Goal: Task Accomplishment & Management: Use online tool/utility

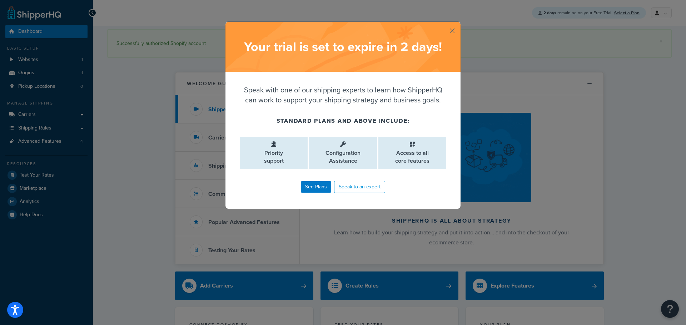
click at [459, 24] on button "button" at bounding box center [460, 23] width 2 height 2
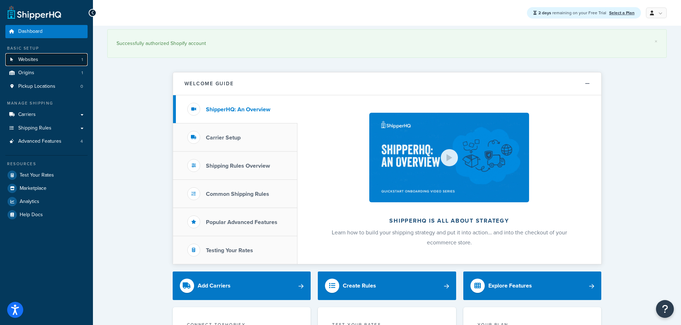
click at [29, 59] on span "Websites" at bounding box center [28, 60] width 20 height 6
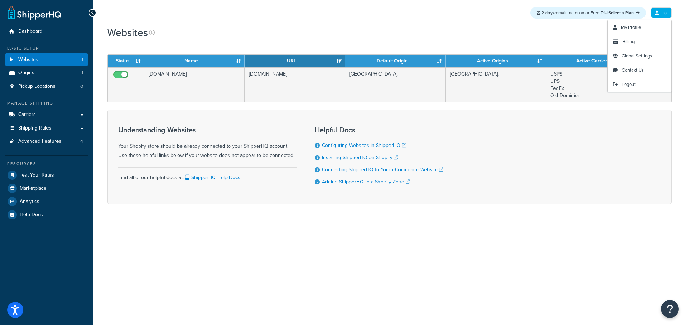
click at [657, 14] on icon at bounding box center [657, 13] width 4 height 5
click at [638, 30] on span "My Profile" at bounding box center [631, 27] width 20 height 7
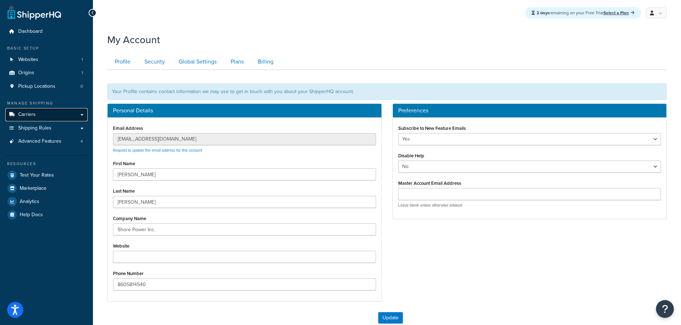
click at [31, 115] on span "Carriers" at bounding box center [27, 115] width 18 height 6
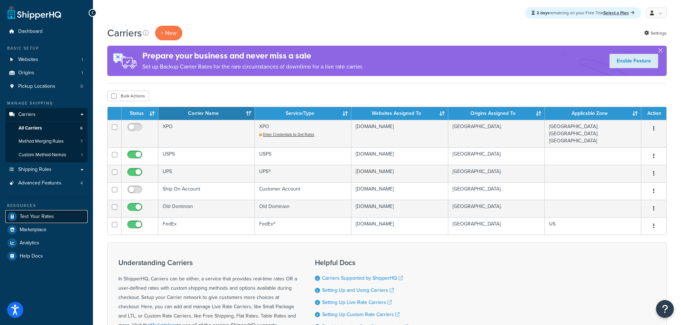
click at [36, 218] on span "Test Your Rates" at bounding box center [37, 217] width 34 height 6
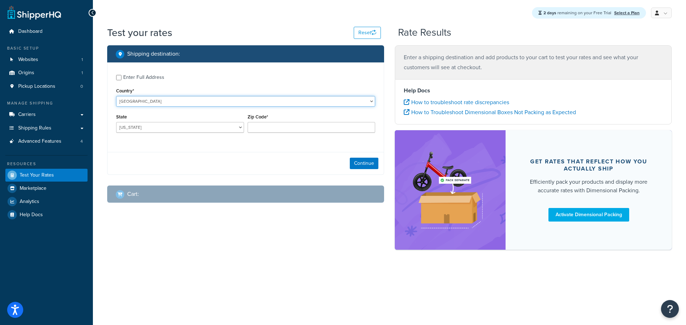
click at [373, 102] on select "[GEOGRAPHIC_DATA] [GEOGRAPHIC_DATA] [GEOGRAPHIC_DATA] [GEOGRAPHIC_DATA] [GEOGRA…" at bounding box center [245, 101] width 259 height 11
click at [232, 85] on div "Enter Full Address Country* United States United Kingdom Afghanistan Åland Isla…" at bounding box center [246, 105] width 276 height 84
click at [241, 127] on select "Alabama Alaska American Samoa Arizona Arkansas Armed Forces Americas Armed Forc…" at bounding box center [180, 127] width 128 height 11
select select "CA"
click at [116, 123] on select "Alabama Alaska American Samoa Arizona Arkansas Armed Forces Americas Armed Forc…" at bounding box center [180, 127] width 128 height 11
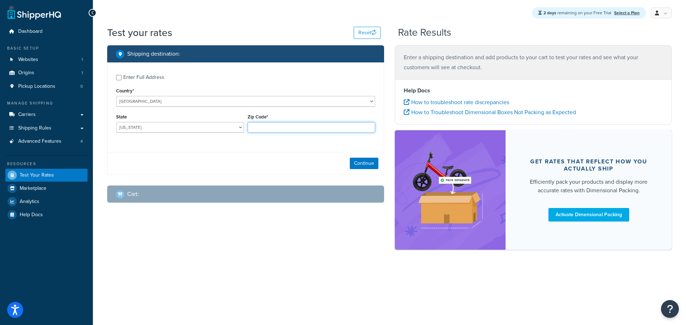
click at [265, 128] on input "Zip Code*" at bounding box center [312, 127] width 128 height 11
type input "90210"
click at [368, 161] on button "Continue" at bounding box center [364, 163] width 29 height 11
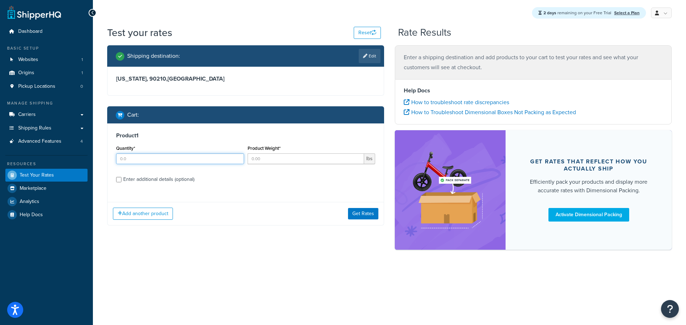
click at [220, 160] on input "Quantity*" at bounding box center [180, 159] width 128 height 11
type input "1"
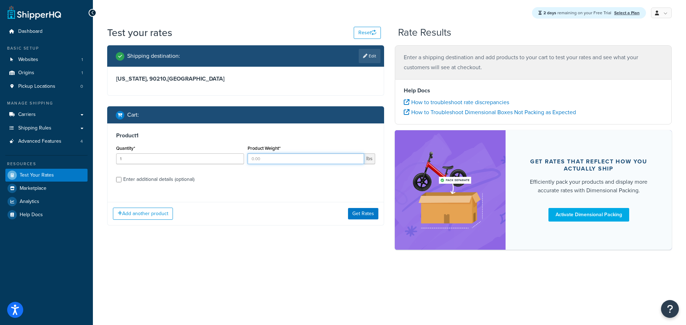
click at [311, 159] on input "Product Weight*" at bounding box center [306, 159] width 117 height 11
type input ".25"
click at [363, 214] on button "Get Rates" at bounding box center [363, 213] width 30 height 11
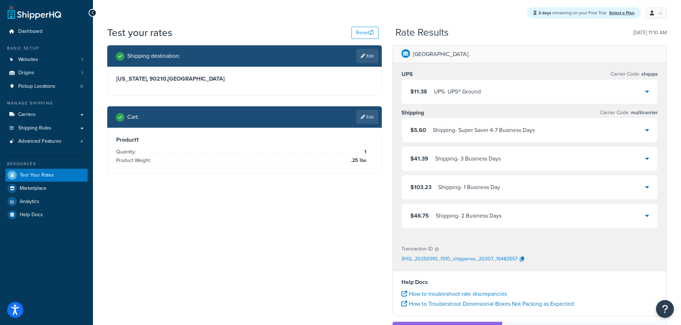
click at [349, 244] on div "Shipping destination : Edit California, 90210 , United States Cart : Edit Produ…" at bounding box center [387, 246] width 570 height 402
click at [33, 177] on span "Test Your Rates" at bounding box center [37, 176] width 34 height 6
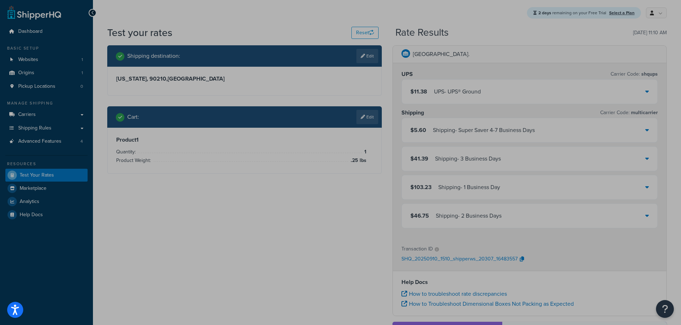
click at [136, 15] on div "2 days remaining on your Free Trial Select a Plan My Profile Billing Global Set…" at bounding box center [387, 13] width 588 height 26
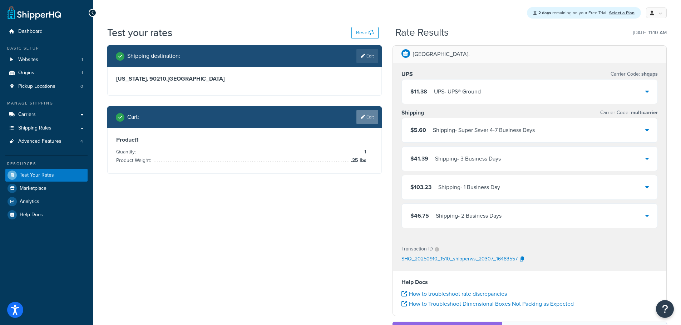
click at [373, 113] on link "Edit" at bounding box center [367, 117] width 22 height 14
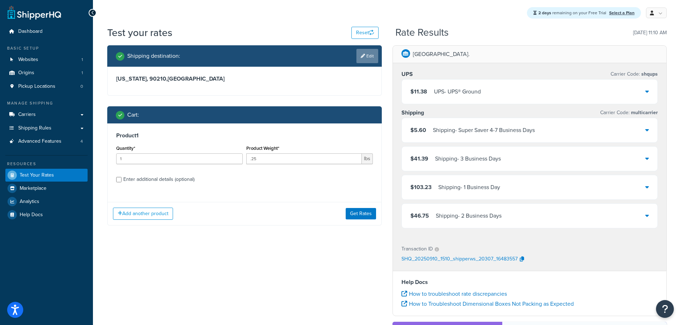
click at [368, 55] on link "Edit" at bounding box center [367, 56] width 22 height 14
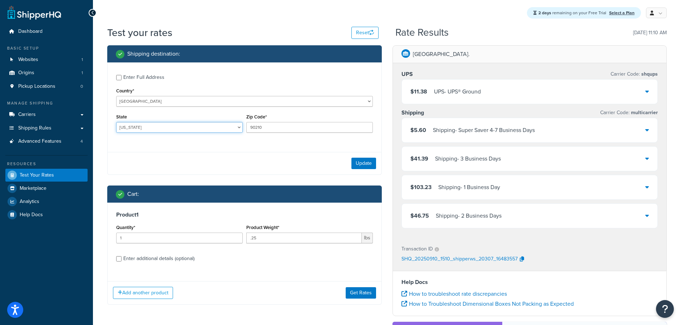
click at [239, 127] on select "Alabama Alaska American Samoa Arizona Arkansas Armed Forces Americas Armed Forc…" at bounding box center [179, 127] width 126 height 11
select select "NY"
click at [116, 123] on select "Alabama Alaska American Samoa Arizona Arkansas Armed Forces Americas Armed Forc…" at bounding box center [179, 127] width 126 height 11
drag, startPoint x: 284, startPoint y: 125, endPoint x: 272, endPoint y: 139, distance: 19.0
click at [234, 125] on div "State Alabama Alaska American Samoa Arizona Arkansas Armed Forces Americas Arme…" at bounding box center [244, 125] width 260 height 26
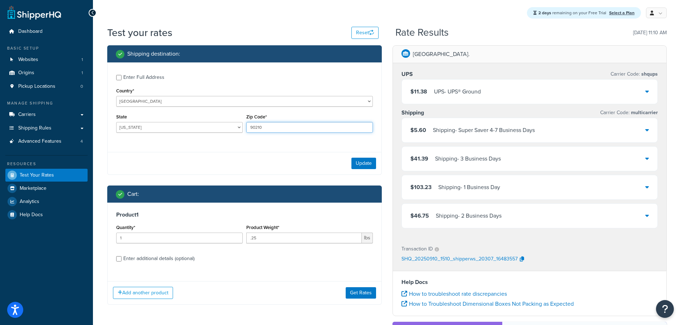
click at [271, 128] on input "90210" at bounding box center [309, 127] width 126 height 11
drag, startPoint x: 272, startPoint y: 127, endPoint x: 230, endPoint y: 122, distance: 42.1
click at [230, 122] on div "State Alabama Alaska American Samoa Arizona Arkansas Armed Forces Americas Arme…" at bounding box center [244, 125] width 260 height 26
paste input "10001"
type input "10001"
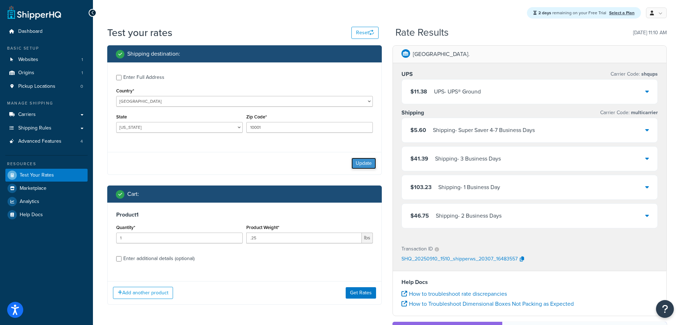
click at [364, 163] on button "Update" at bounding box center [363, 163] width 25 height 11
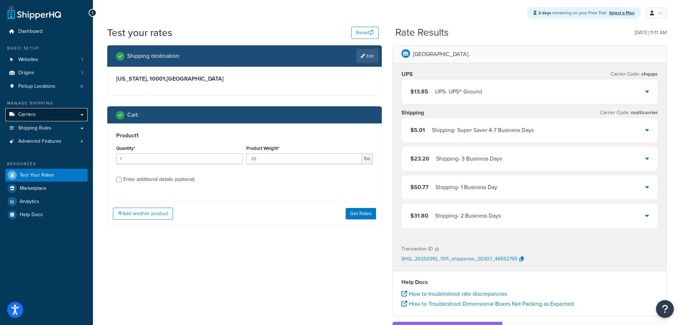
click at [36, 115] on link "Carriers" at bounding box center [46, 114] width 82 height 13
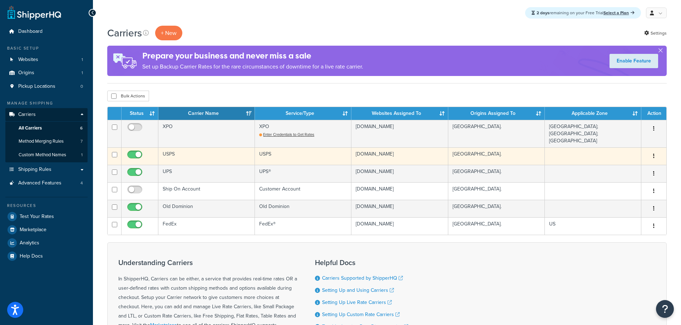
click at [654, 151] on button "button" at bounding box center [653, 156] width 10 height 11
click at [631, 167] on link "Edit" at bounding box center [624, 166] width 56 height 15
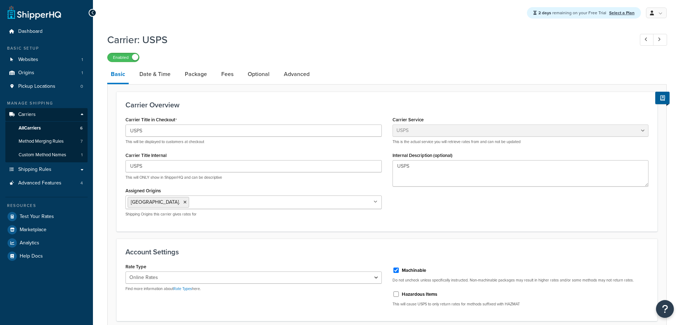
select select "usps"
select select "ONLINE"
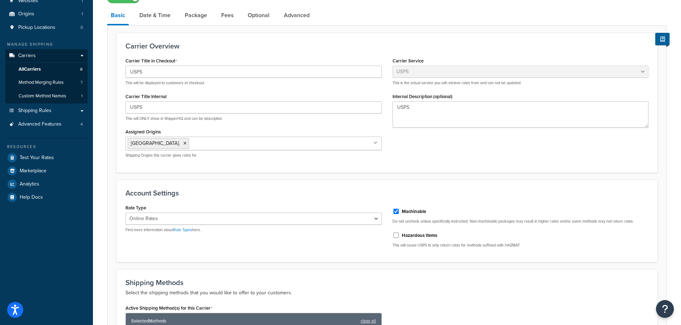
scroll to position [71, 0]
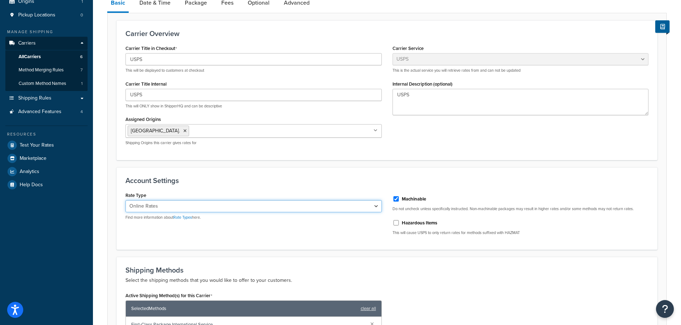
click at [376, 206] on select "Retail Rates Online Rates Commercial Plus" at bounding box center [253, 206] width 256 height 12
click at [378, 181] on h3 "Account Settings" at bounding box center [386, 181] width 523 height 8
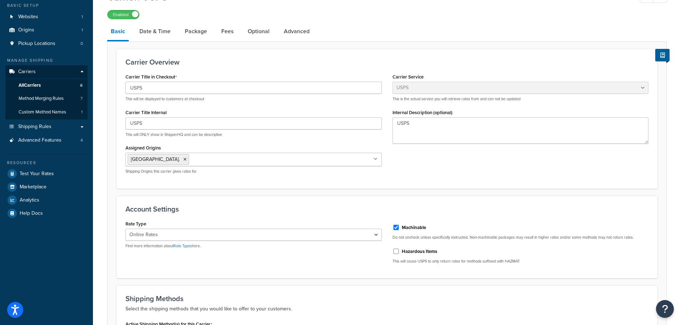
scroll to position [0, 0]
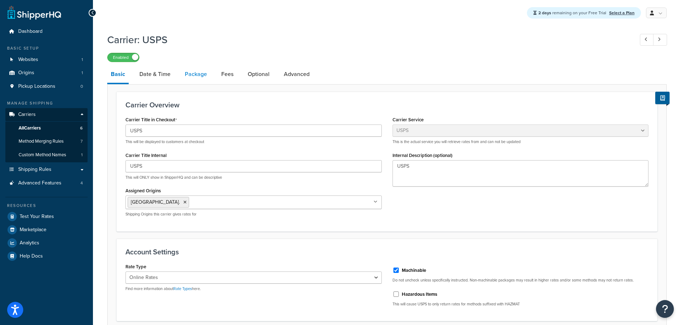
click at [196, 74] on link "Package" at bounding box center [195, 74] width 29 height 17
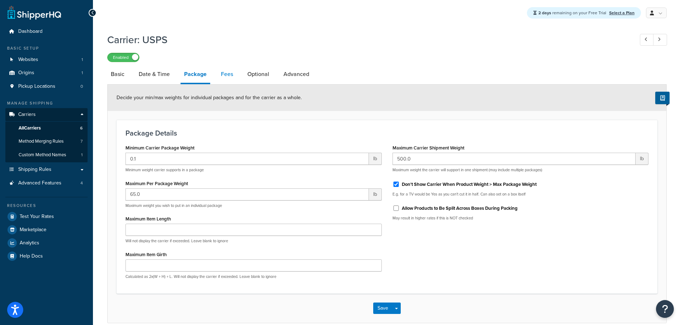
click at [222, 73] on link "Fees" at bounding box center [226, 74] width 19 height 17
select select "RULES"
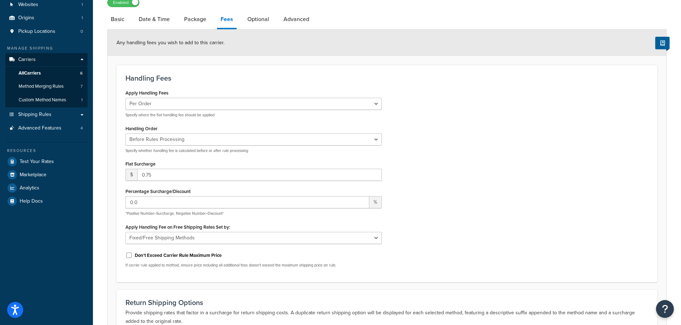
scroll to position [71, 0]
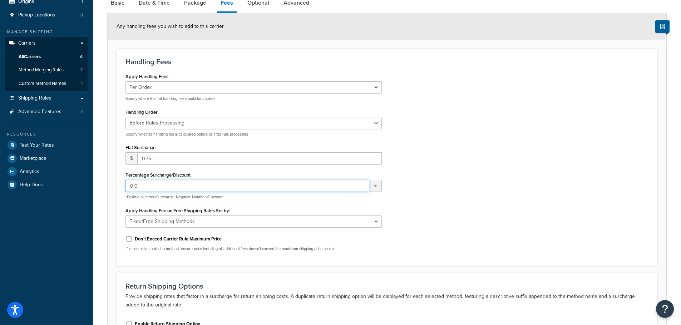
click at [129, 187] on input "0.0" at bounding box center [247, 186] width 244 height 12
type input "10.0"
click at [465, 207] on div "Apply Handling Fees Per Order Per Item Per Package Specify where the flat handl…" at bounding box center [386, 164] width 533 height 186
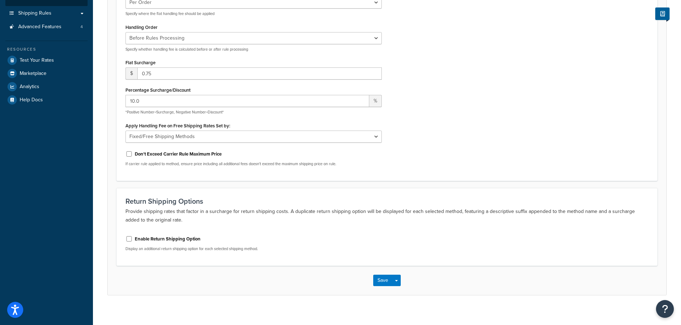
scroll to position [164, 0]
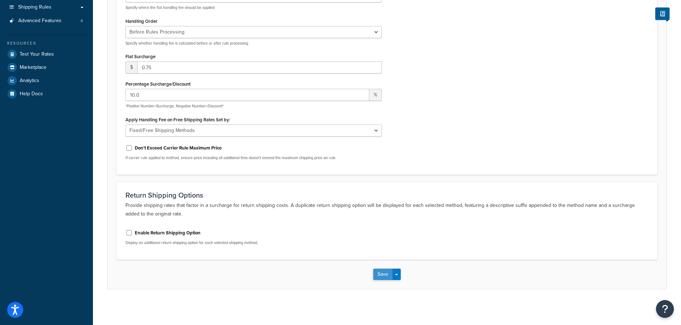
click at [385, 273] on button "Save" at bounding box center [382, 274] width 19 height 11
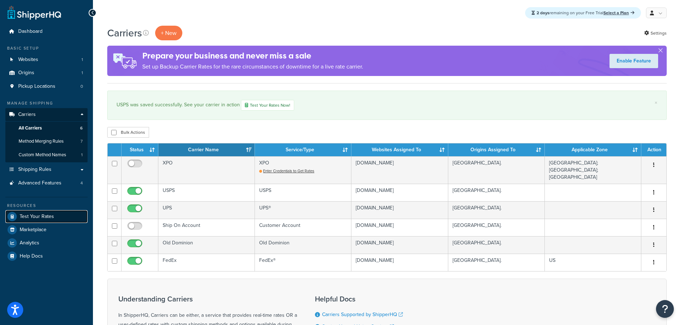
click at [36, 217] on span "Test Your Rates" at bounding box center [37, 217] width 34 height 6
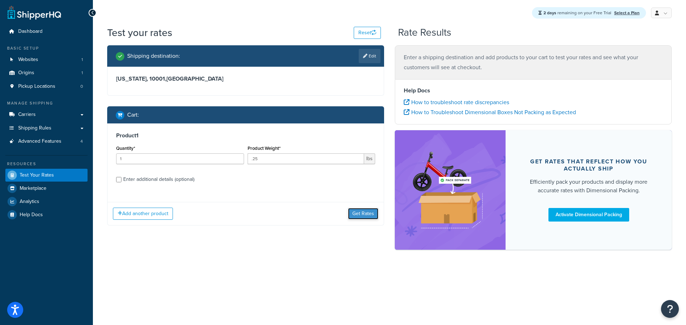
click at [365, 215] on button "Get Rates" at bounding box center [363, 213] width 30 height 11
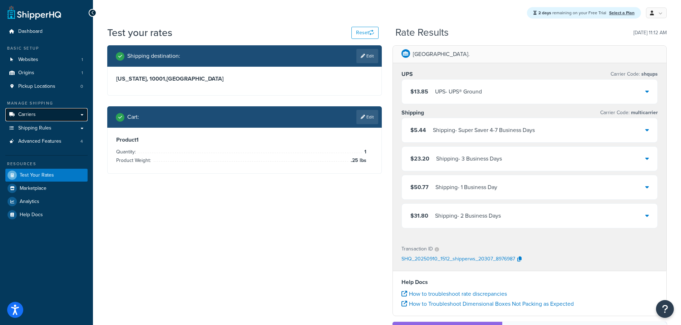
click at [40, 112] on link "Carriers" at bounding box center [46, 114] width 82 height 13
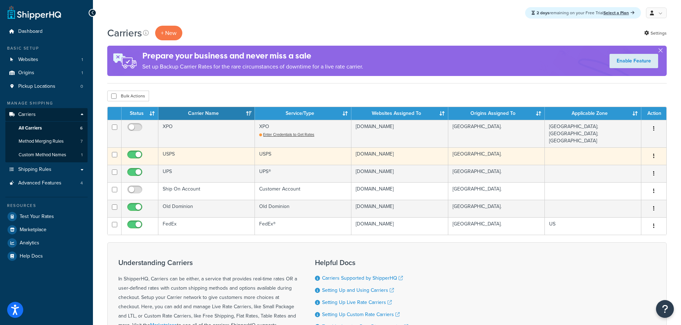
click at [653, 154] on icon "button" at bounding box center [653, 156] width 1 height 5
click at [613, 166] on link "Edit" at bounding box center [624, 166] width 56 height 15
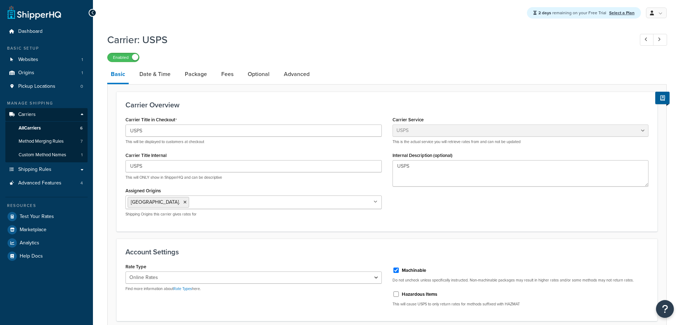
select select "usps"
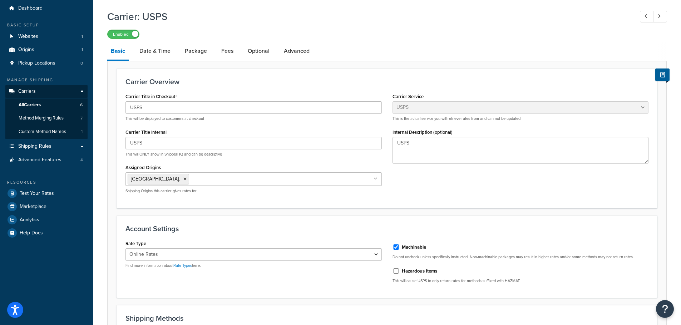
scroll to position [71, 0]
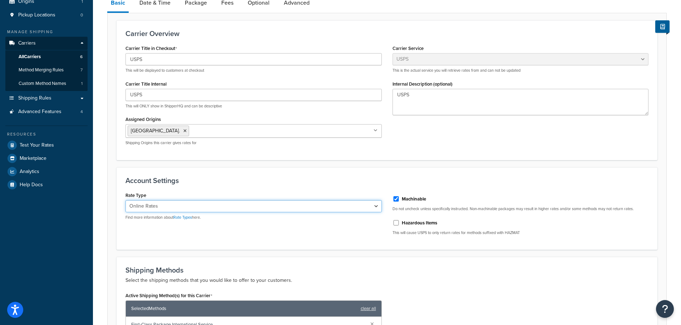
click at [374, 206] on select "Retail Rates Online Rates Commercial Plus" at bounding box center [253, 206] width 256 height 12
select select "PLUS"
click at [125, 201] on select "Retail Rates Online Rates Commercial Plus" at bounding box center [253, 206] width 256 height 12
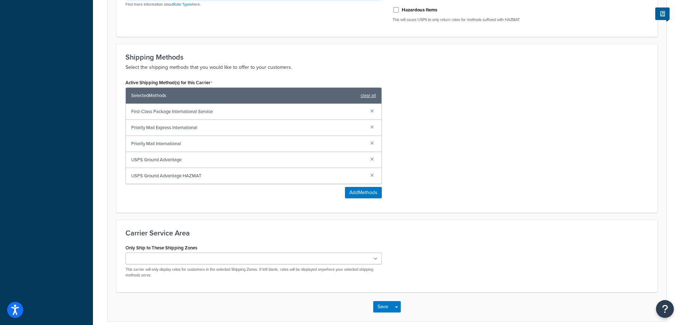
scroll to position [318, 0]
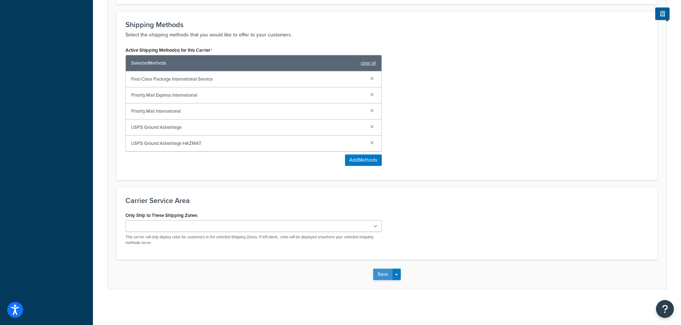
click at [382, 274] on button "Save" at bounding box center [382, 274] width 19 height 11
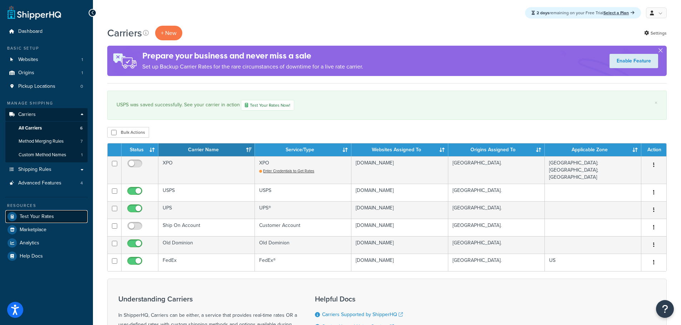
click at [39, 213] on link "Test Your Rates" at bounding box center [46, 216] width 82 height 13
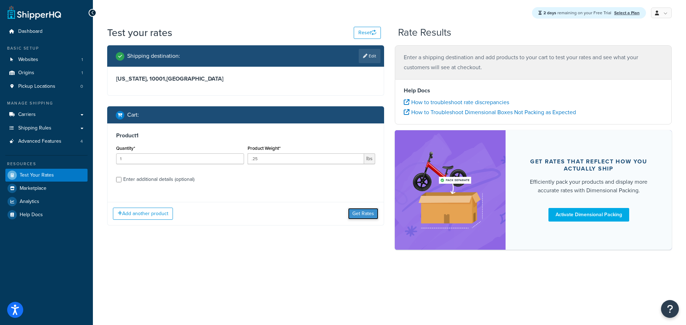
click at [366, 215] on button "Get Rates" at bounding box center [363, 213] width 30 height 11
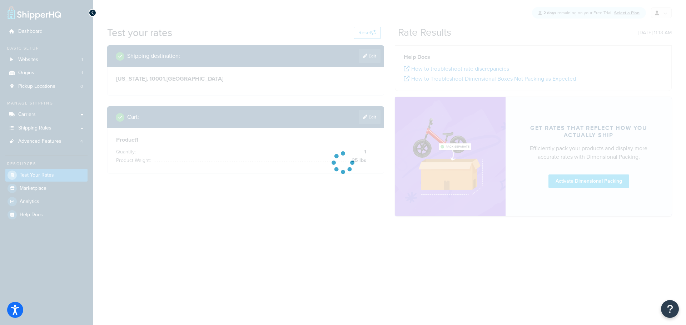
click at [334, 232] on div at bounding box center [343, 162] width 686 height 325
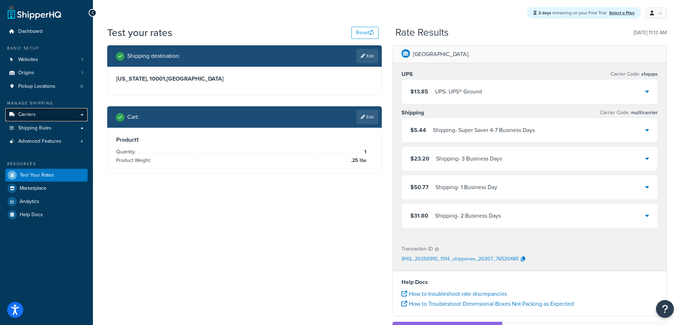
click at [34, 112] on span "Carriers" at bounding box center [27, 115] width 18 height 6
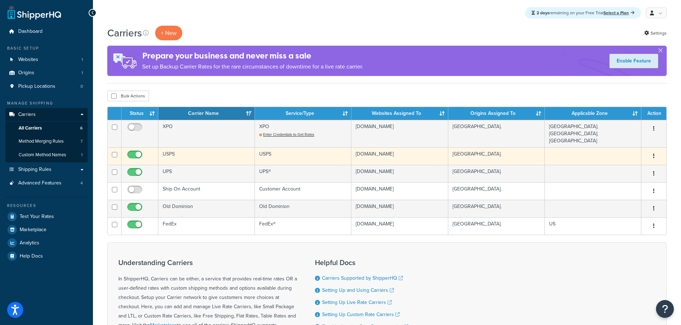
click at [653, 154] on icon "button" at bounding box center [653, 156] width 1 height 5
click at [617, 167] on link "Edit" at bounding box center [624, 166] width 56 height 15
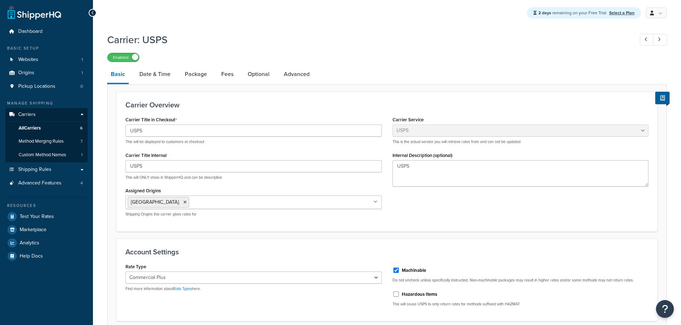
select select "usps"
select select "PLUS"
click at [198, 74] on link "Package" at bounding box center [195, 74] width 29 height 17
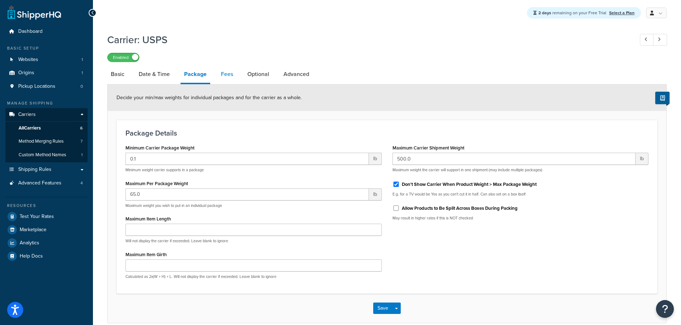
click at [230, 78] on link "Fees" at bounding box center [226, 74] width 19 height 17
select select "RULES"
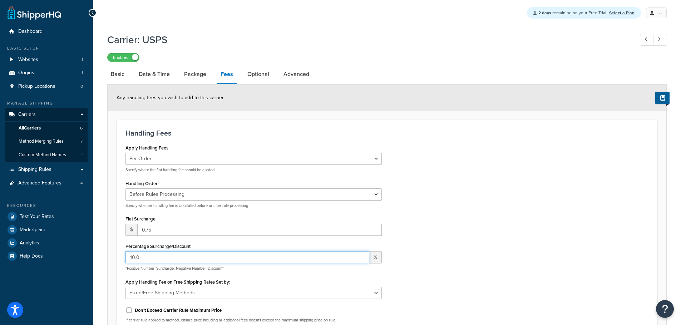
click at [132, 259] on input "10.0" at bounding box center [247, 257] width 244 height 12
type input "20.0"
click at [457, 207] on div "Apply Handling Fees Per Order Per Item Per Package Specify where the flat handl…" at bounding box center [386, 236] width 533 height 186
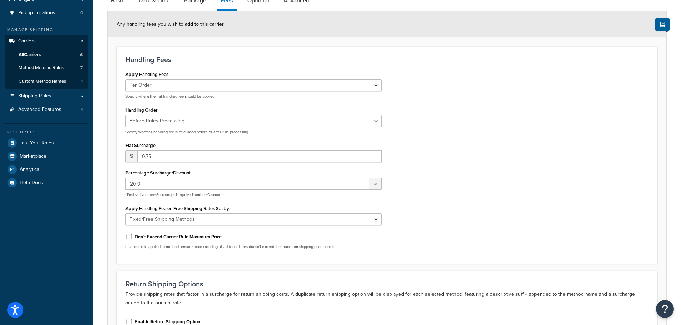
scroll to position [164, 0]
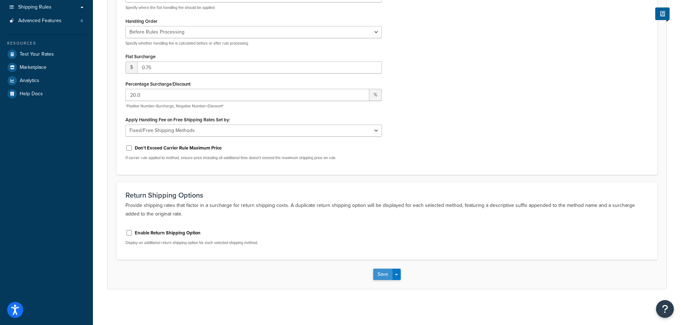
click at [386, 276] on button "Save" at bounding box center [382, 274] width 19 height 11
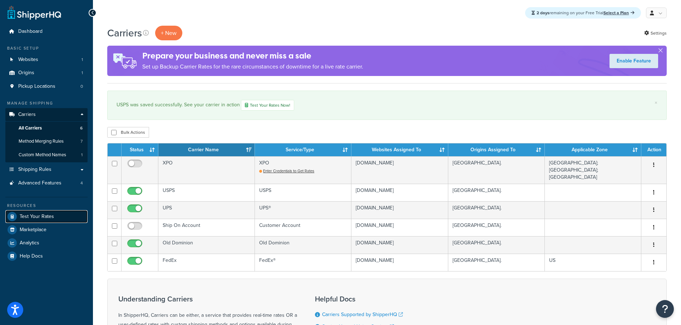
click at [35, 215] on span "Test Your Rates" at bounding box center [37, 217] width 34 height 6
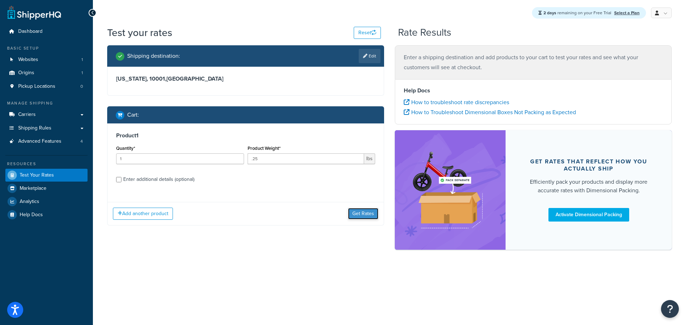
click at [360, 213] on button "Get Rates" at bounding box center [363, 213] width 30 height 11
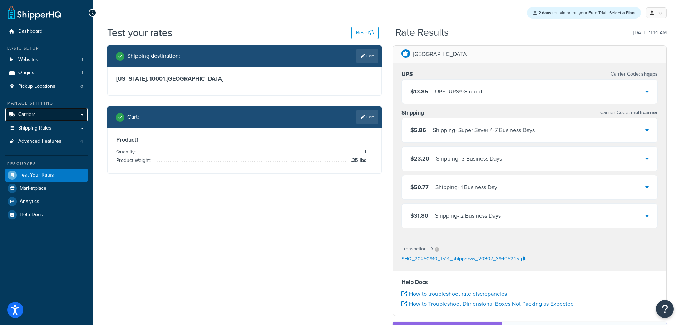
click at [34, 115] on span "Carriers" at bounding box center [27, 115] width 18 height 6
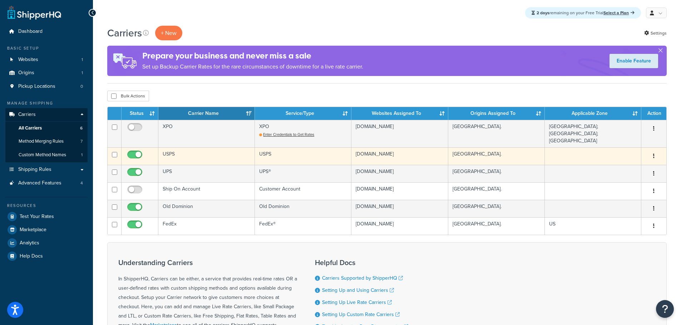
click at [651, 151] on button "button" at bounding box center [653, 156] width 10 height 11
click at [633, 161] on link "Edit" at bounding box center [624, 166] width 56 height 15
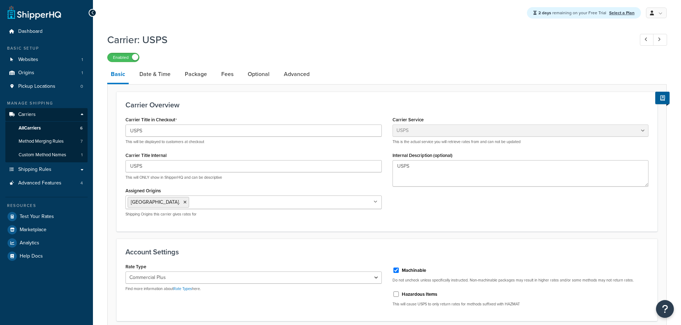
select select "usps"
select select "PLUS"
click at [224, 76] on link "Fees" at bounding box center [227, 74] width 19 height 17
select select "RULES"
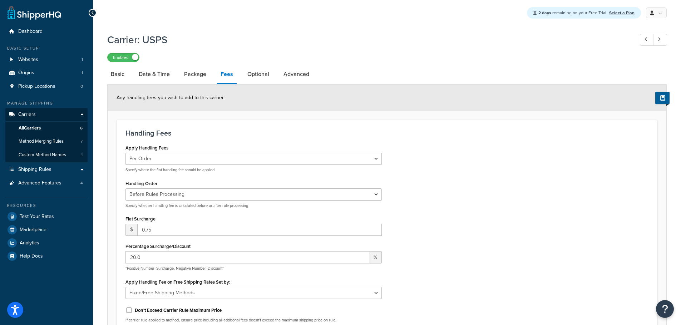
click at [295, 129] on div "Handling Fees Apply Handling Fees Per Order Per Item Per Package Specify where …" at bounding box center [386, 229] width 540 height 218
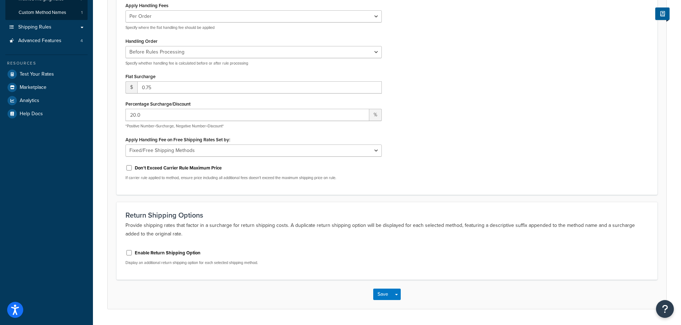
scroll to position [143, 0]
click at [135, 117] on input "20.0" at bounding box center [247, 115] width 244 height 12
type input "25.0"
click at [384, 294] on button "Save" at bounding box center [382, 294] width 19 height 11
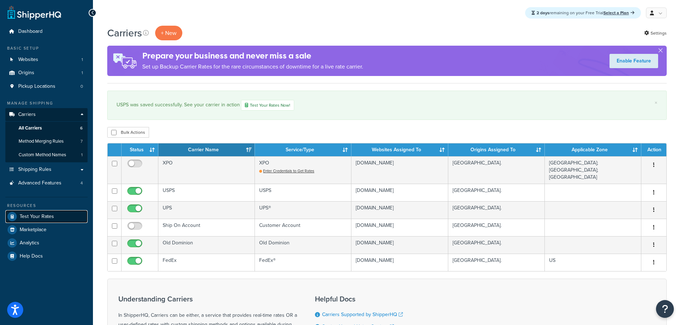
click at [41, 215] on span "Test Your Rates" at bounding box center [37, 217] width 34 height 6
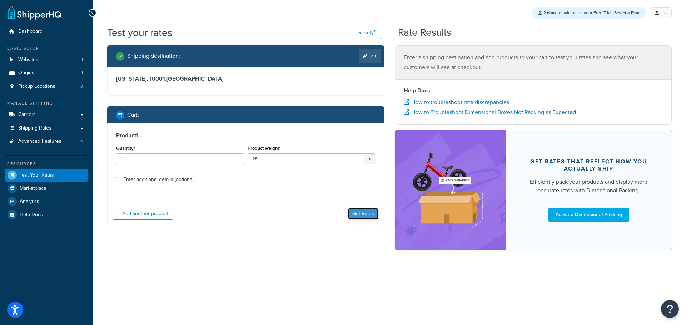
click at [361, 214] on button "Get Rates" at bounding box center [363, 213] width 30 height 11
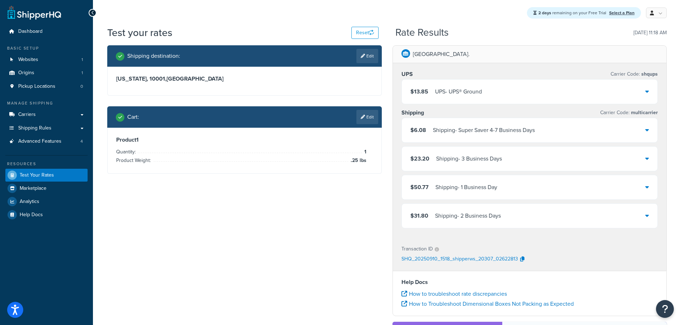
click at [507, 25] on div "2 days remaining on your Free Trial Select a Plan My Profile Billing Global Set…" at bounding box center [387, 13] width 588 height 26
click at [489, 22] on div "2 days remaining on your Free Trial Select a Plan My Profile Billing Global Set…" at bounding box center [387, 13] width 588 height 26
